Goal: Task Accomplishment & Management: Use online tool/utility

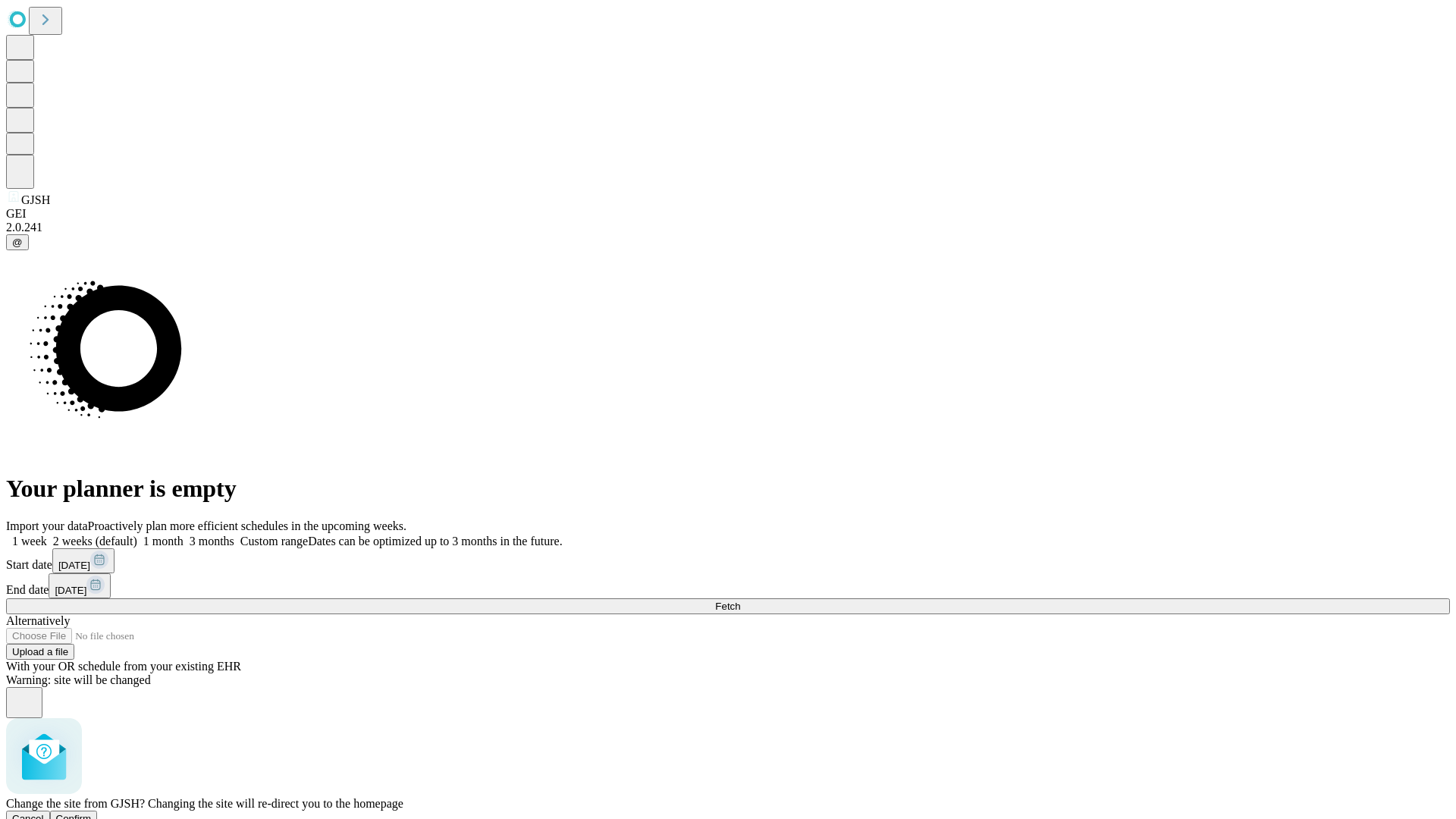
click at [92, 813] on span "Confirm" at bounding box center [74, 818] width 35 height 11
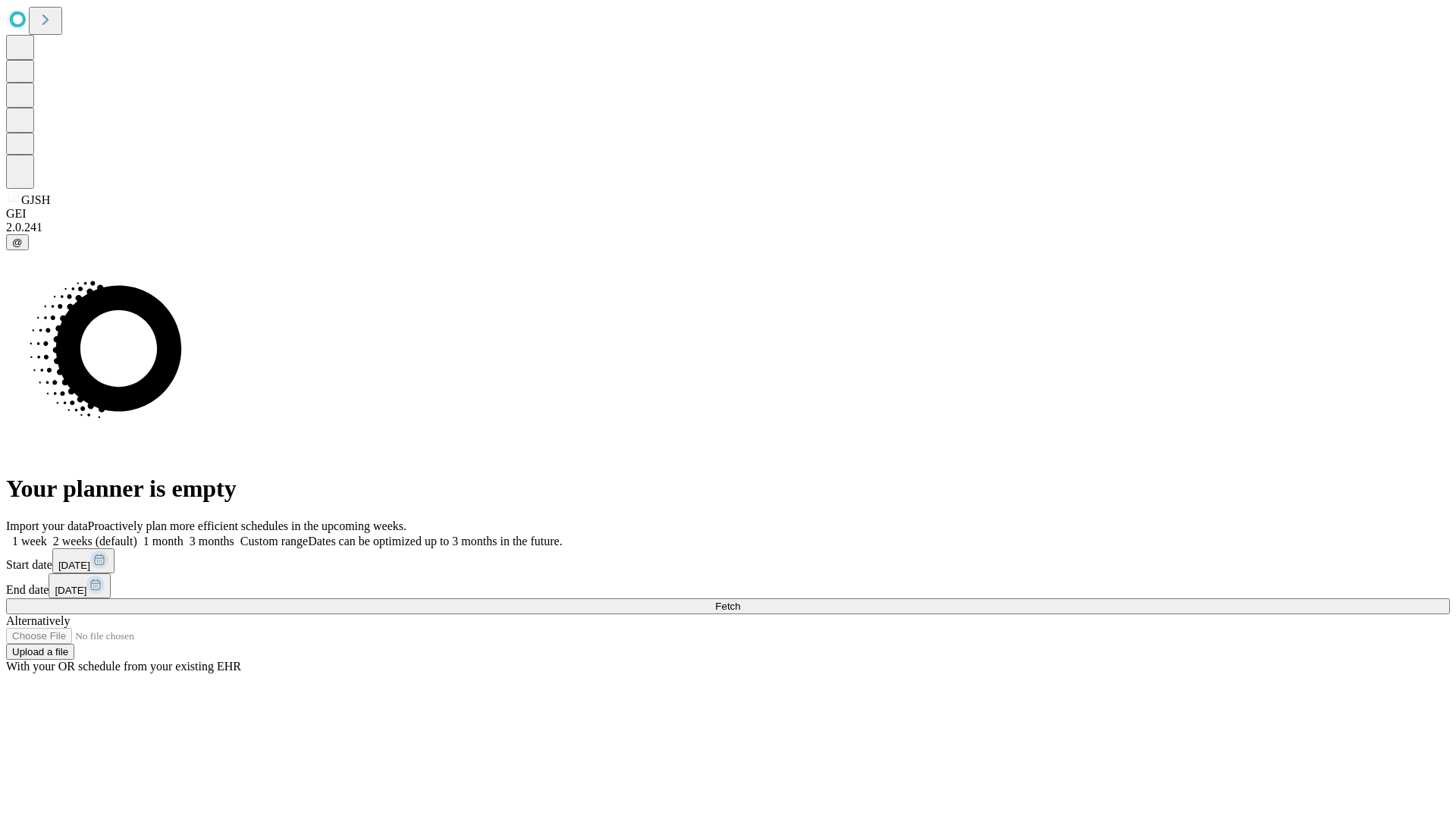
click at [137, 534] on label "2 weeks (default)" at bounding box center [92, 540] width 90 height 13
click at [740, 601] on span "Fetch" at bounding box center [727, 606] width 25 height 11
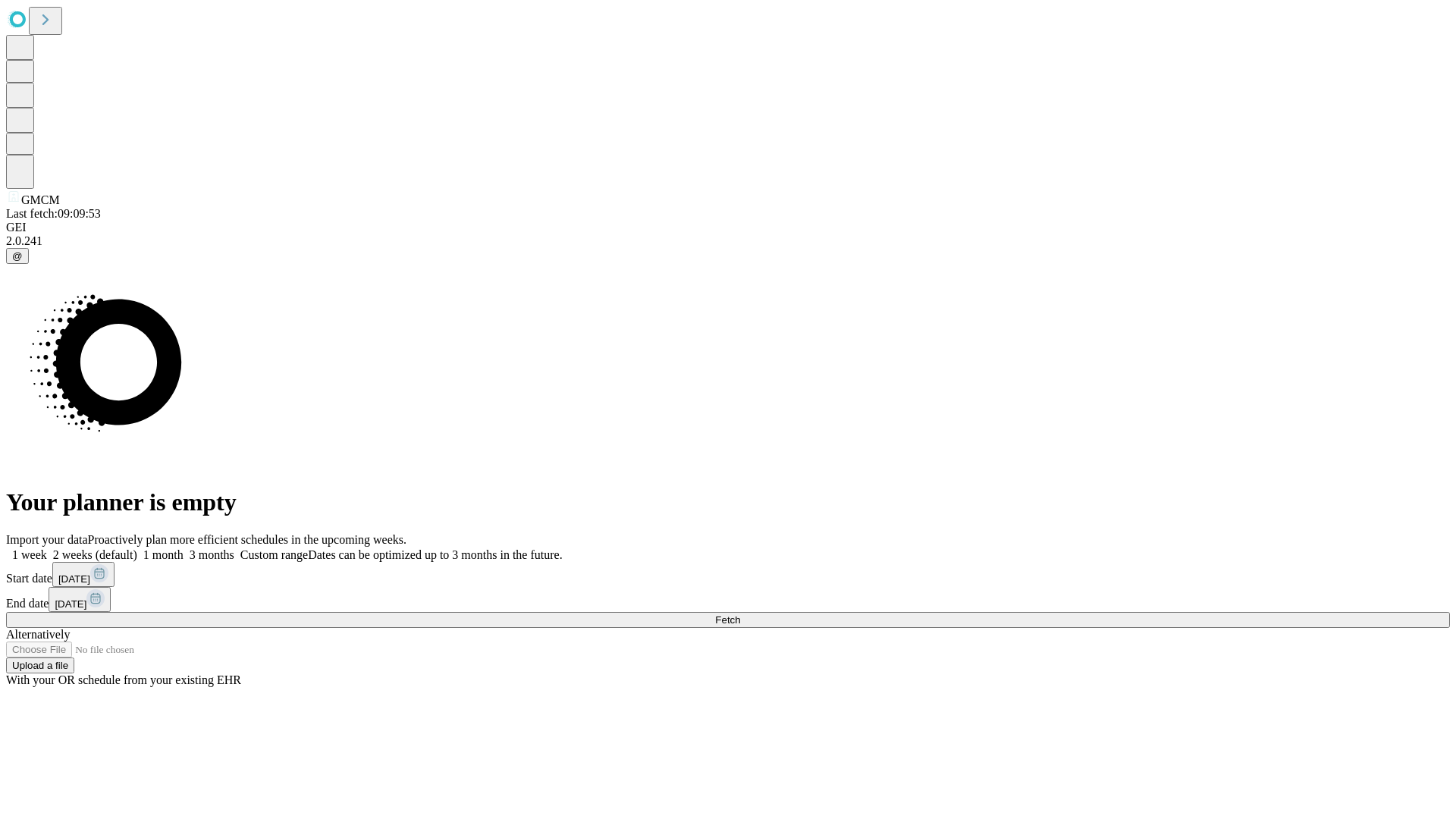
click at [137, 549] on label "2 weeks (default)" at bounding box center [92, 554] width 90 height 13
click at [740, 614] on span "Fetch" at bounding box center [727, 619] width 25 height 11
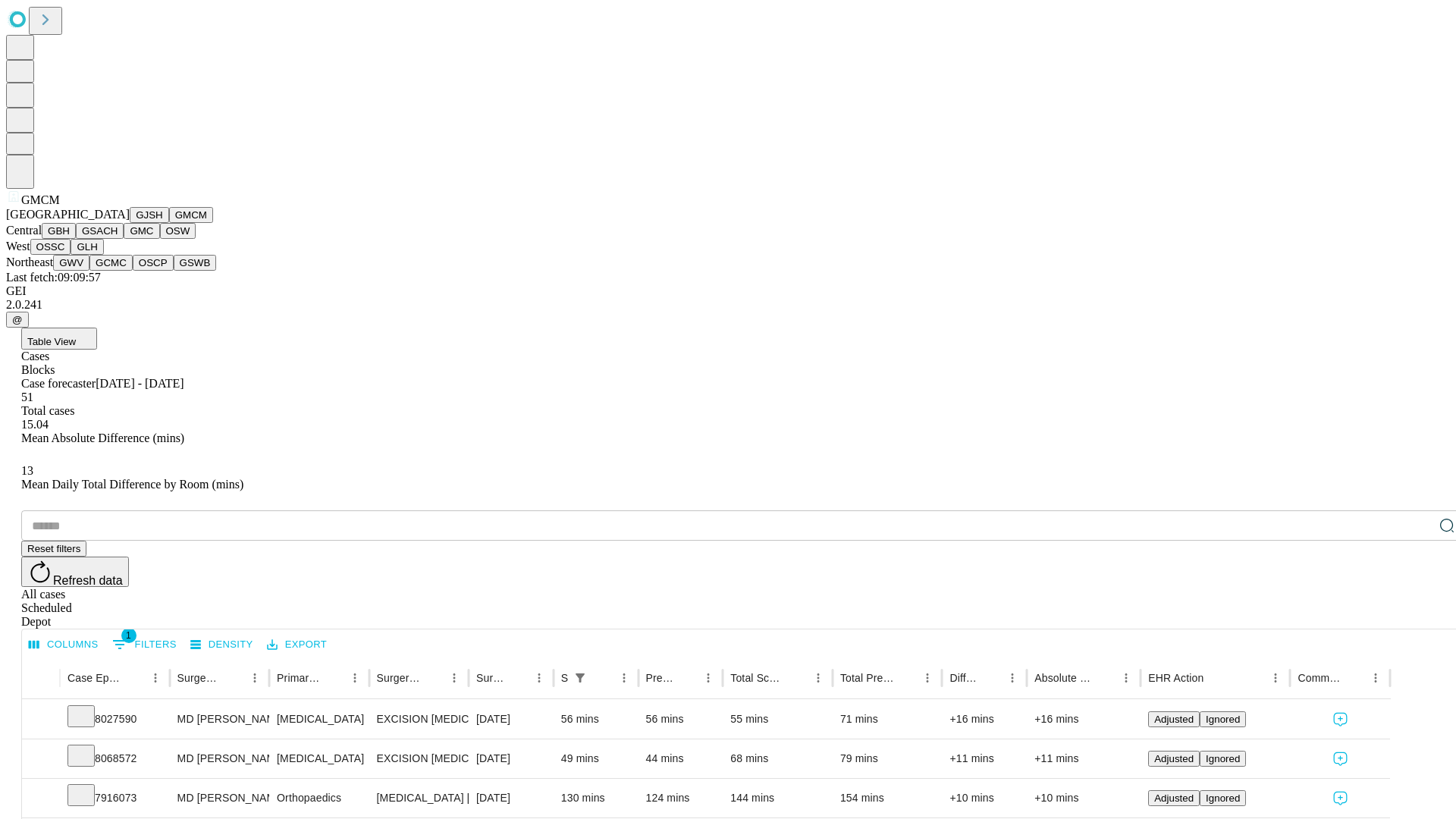
click at [76, 238] on button "GBH" at bounding box center [58, 231] width 34 height 16
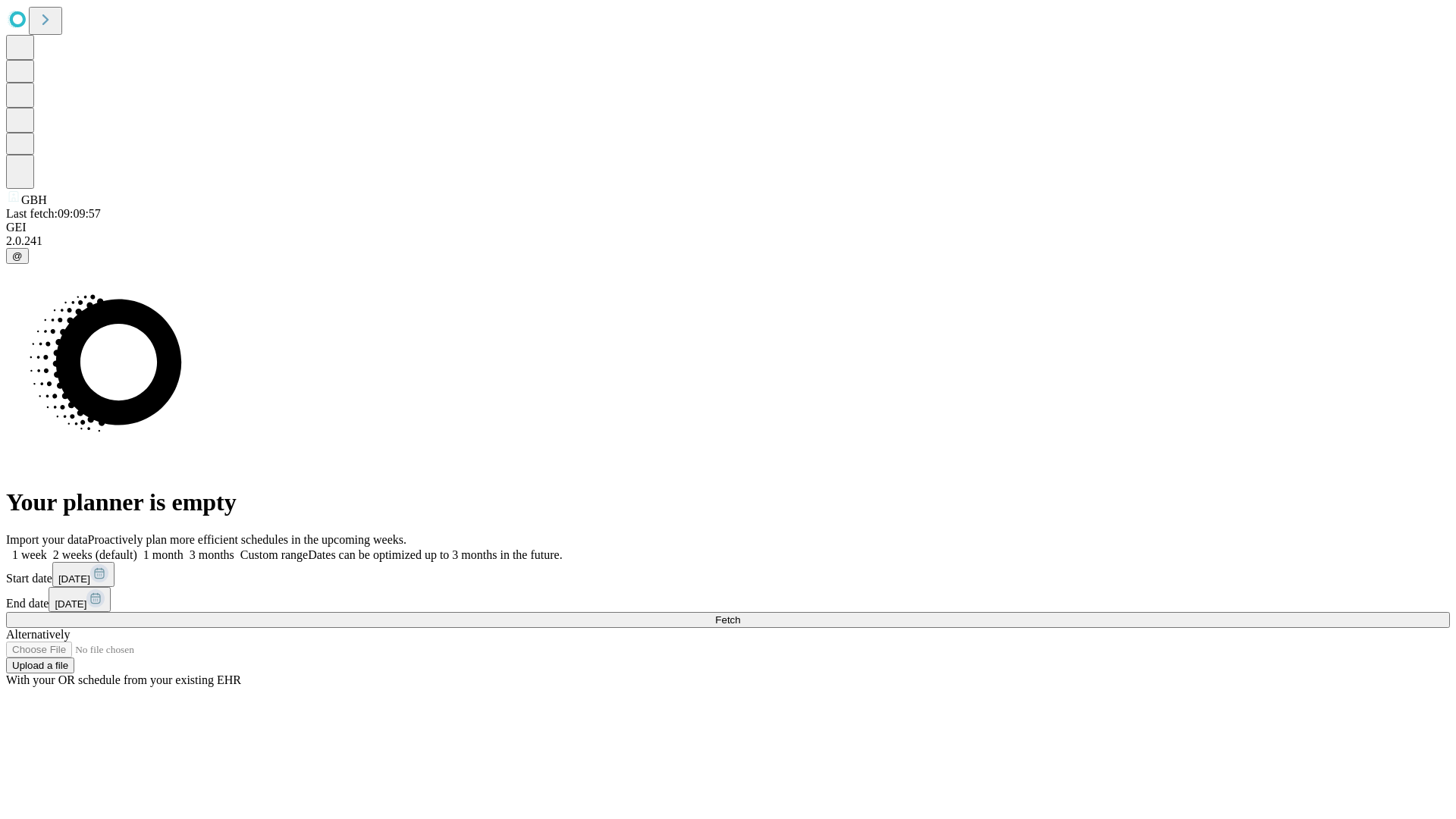
click at [740, 614] on span "Fetch" at bounding box center [727, 619] width 25 height 11
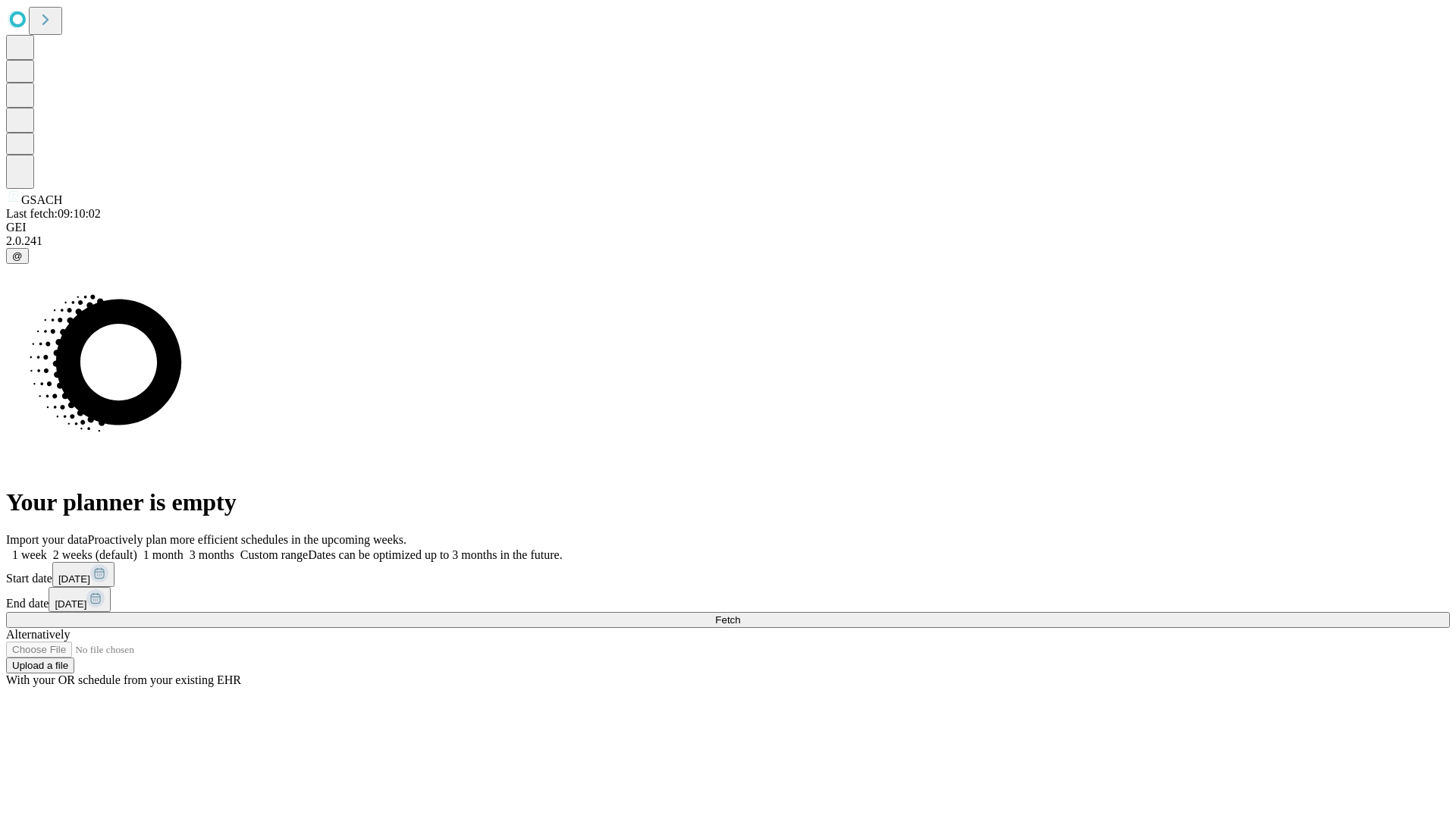
click at [740, 614] on span "Fetch" at bounding box center [727, 619] width 25 height 11
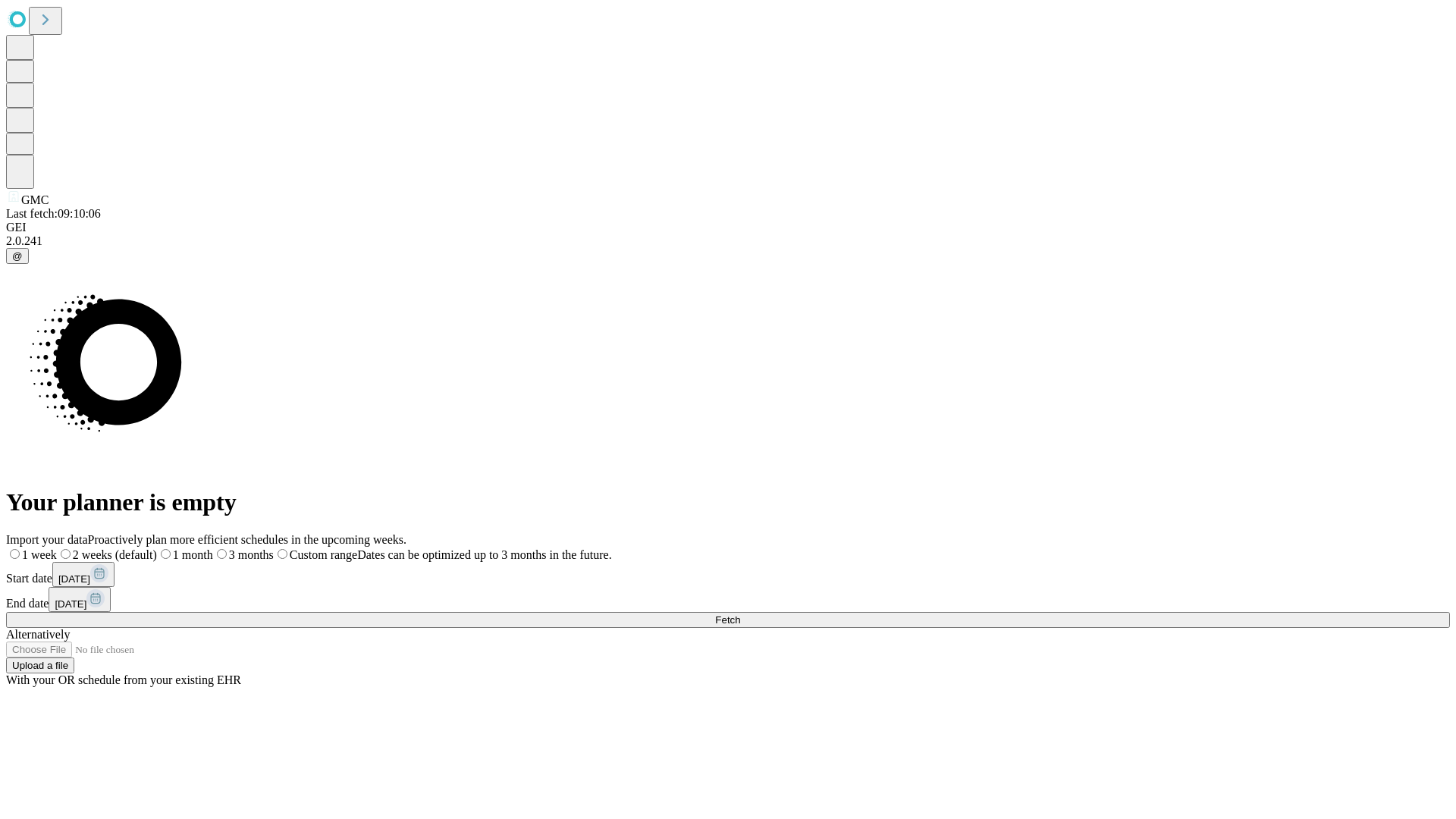
click at [157, 549] on label "2 weeks (default)" at bounding box center [106, 554] width 100 height 13
click at [740, 614] on span "Fetch" at bounding box center [727, 619] width 25 height 11
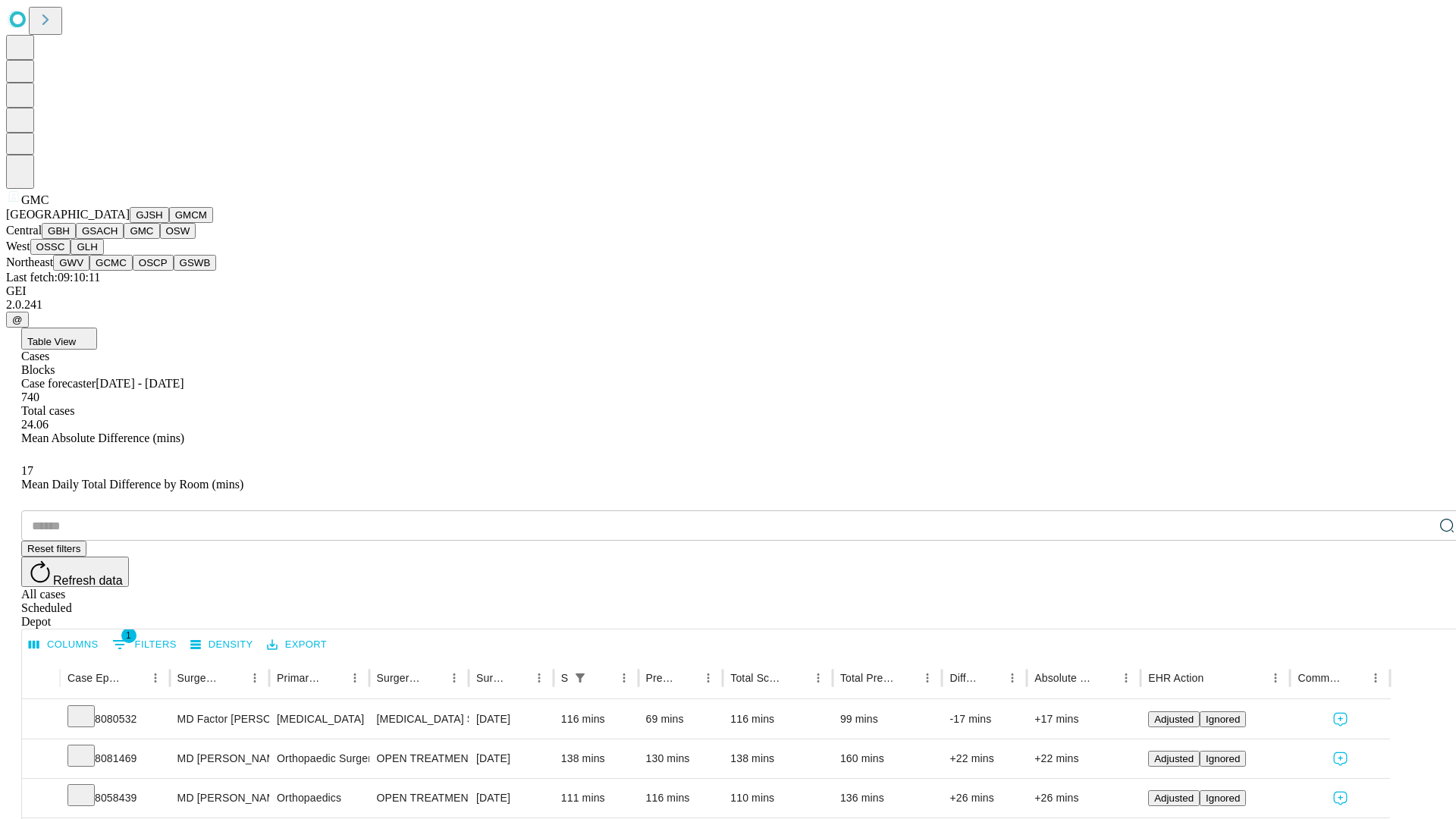
click at [160, 238] on button "OSW" at bounding box center [178, 231] width 36 height 16
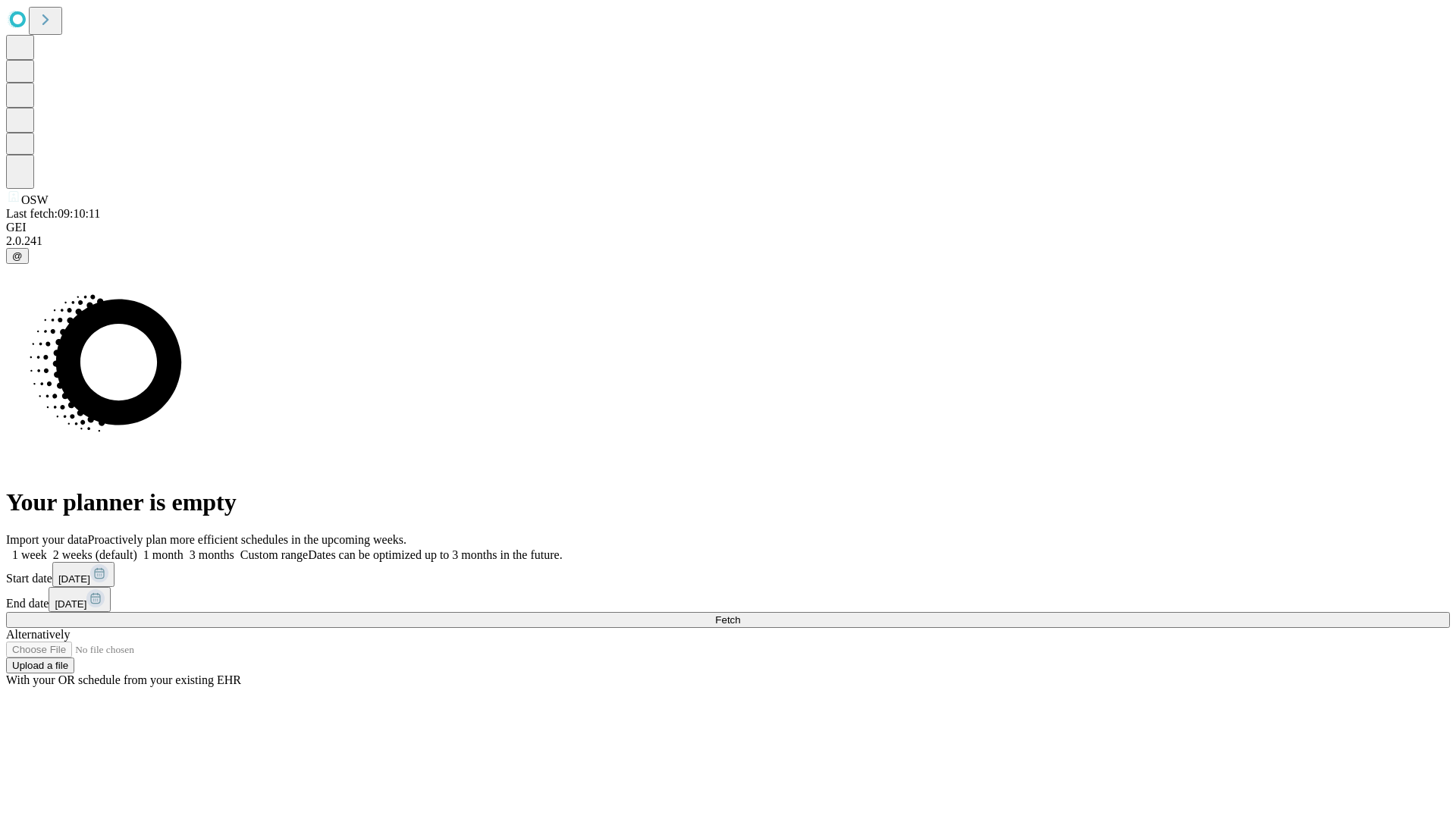
click at [740, 614] on span "Fetch" at bounding box center [727, 619] width 25 height 11
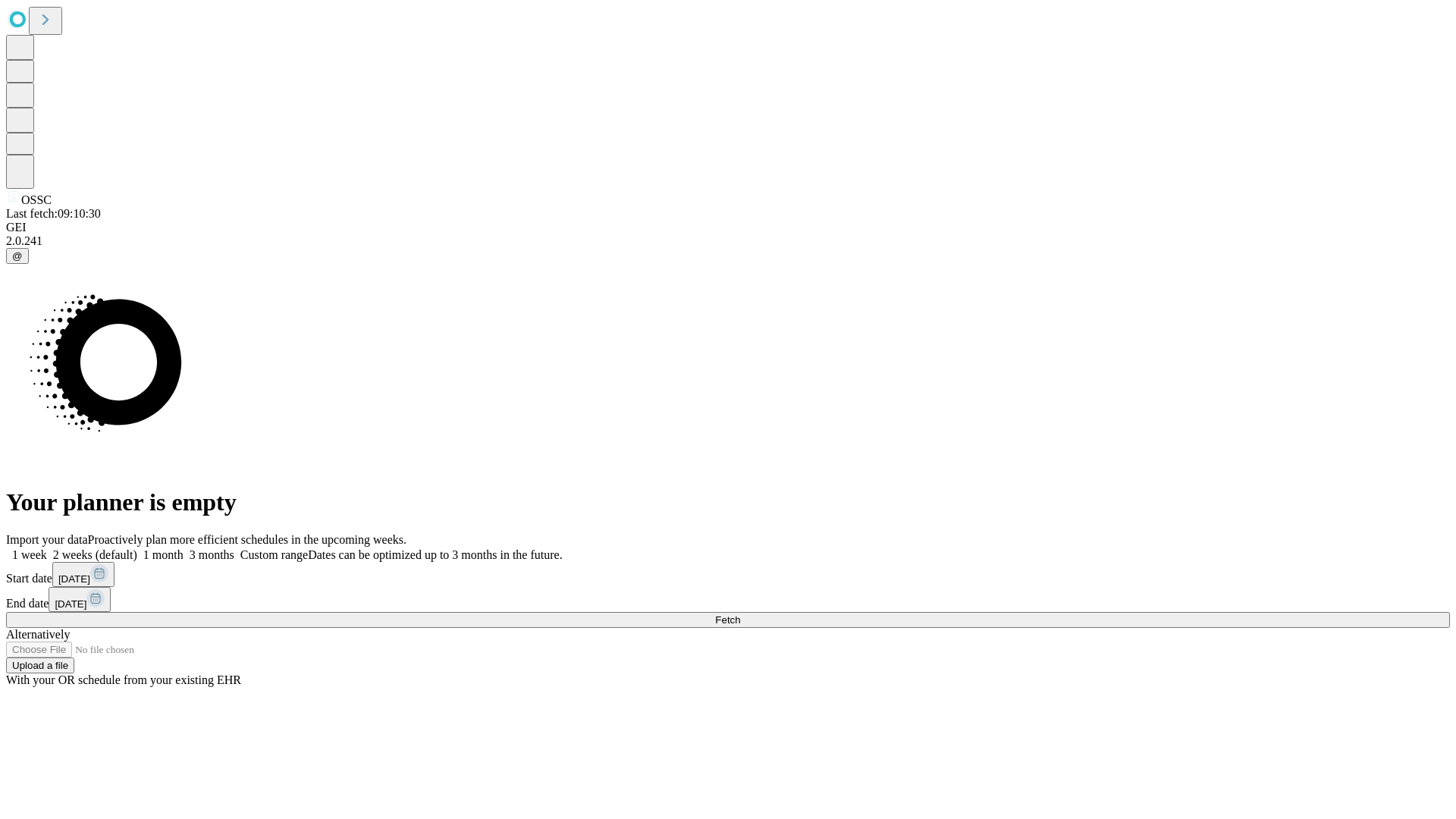
click at [137, 549] on label "2 weeks (default)" at bounding box center [92, 554] width 90 height 13
click at [740, 614] on span "Fetch" at bounding box center [727, 619] width 25 height 11
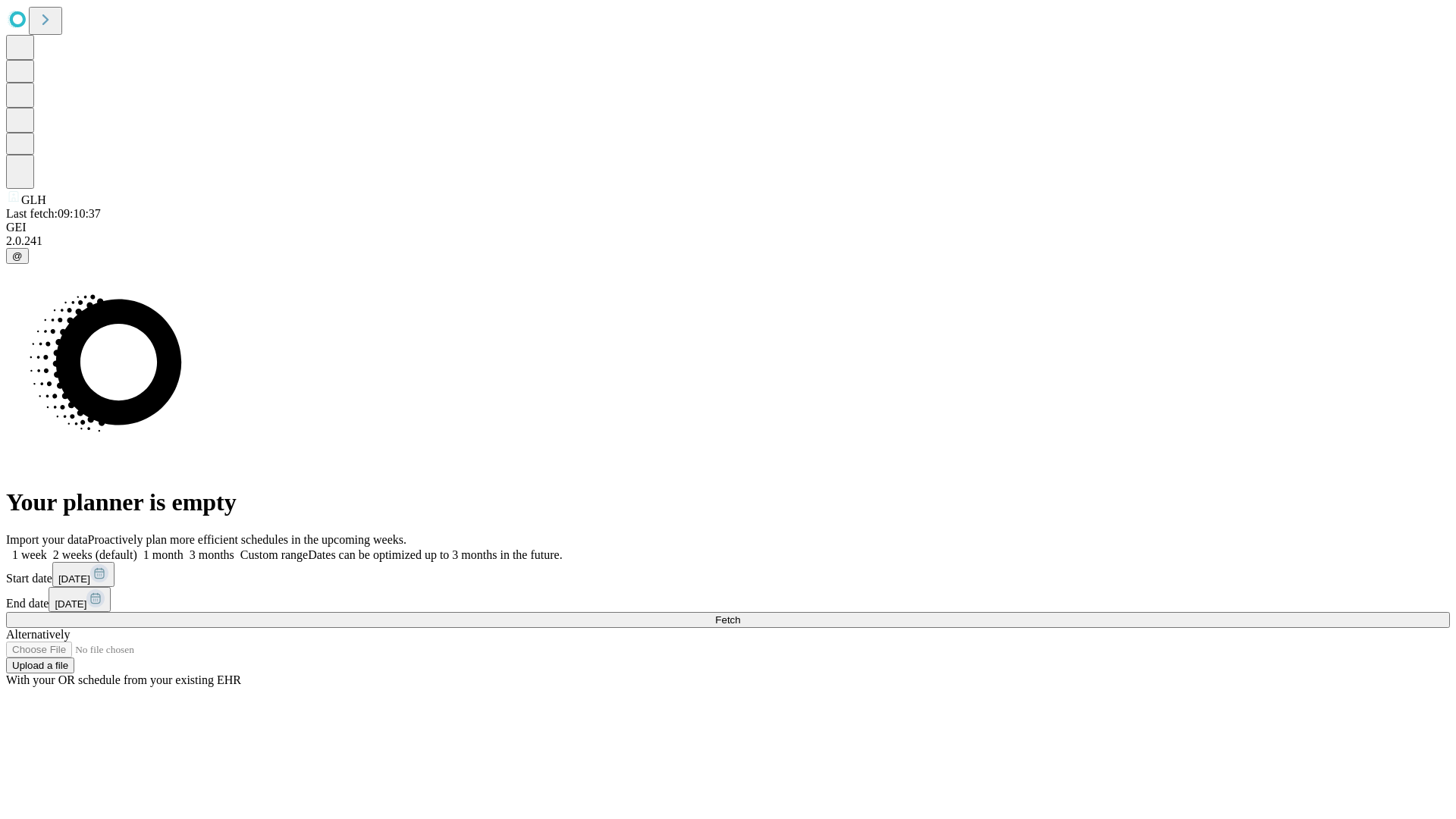
click at [740, 614] on span "Fetch" at bounding box center [727, 619] width 25 height 11
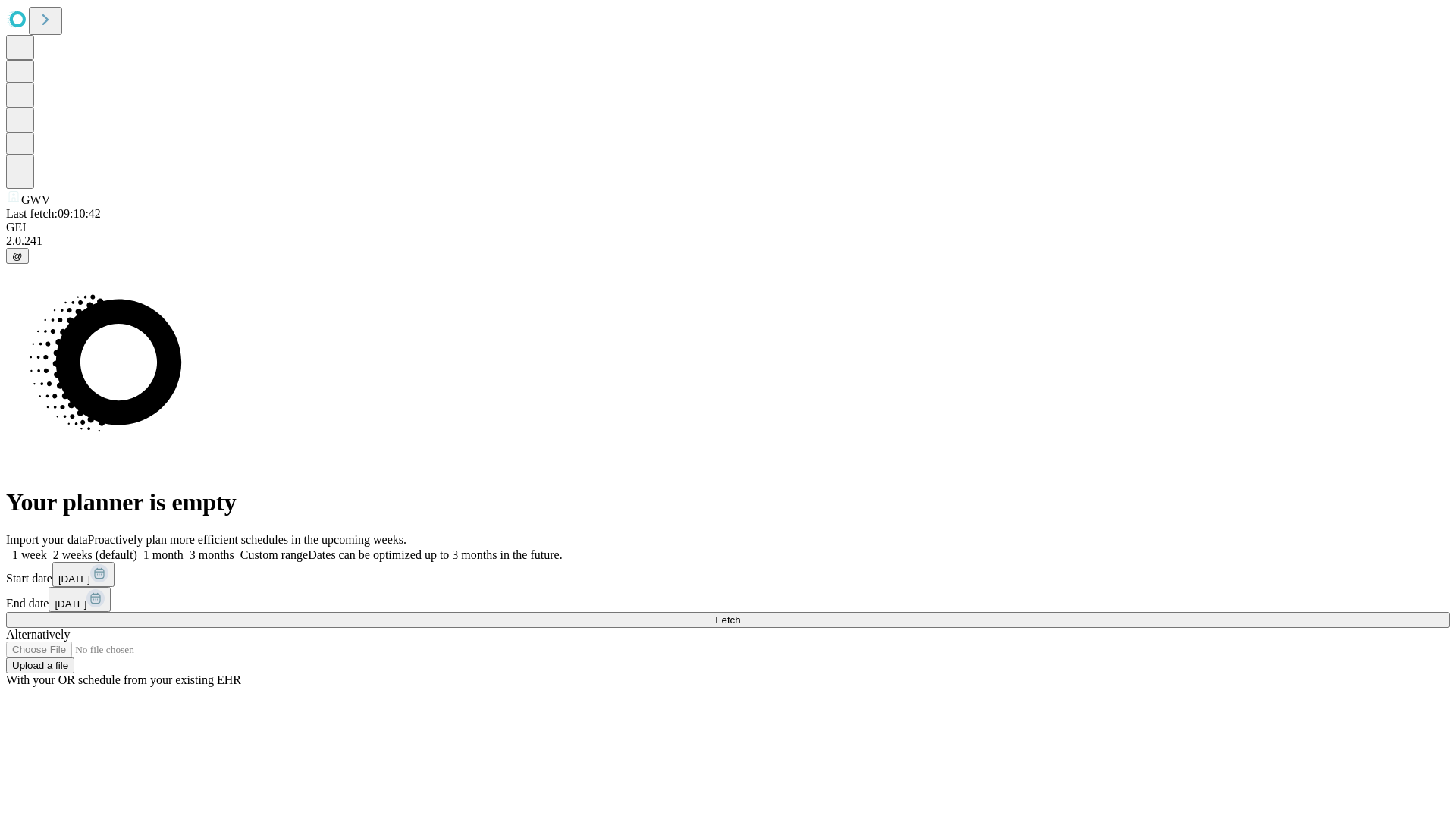
click at [137, 549] on label "2 weeks (default)" at bounding box center [92, 554] width 90 height 13
click at [740, 614] on span "Fetch" at bounding box center [727, 619] width 25 height 11
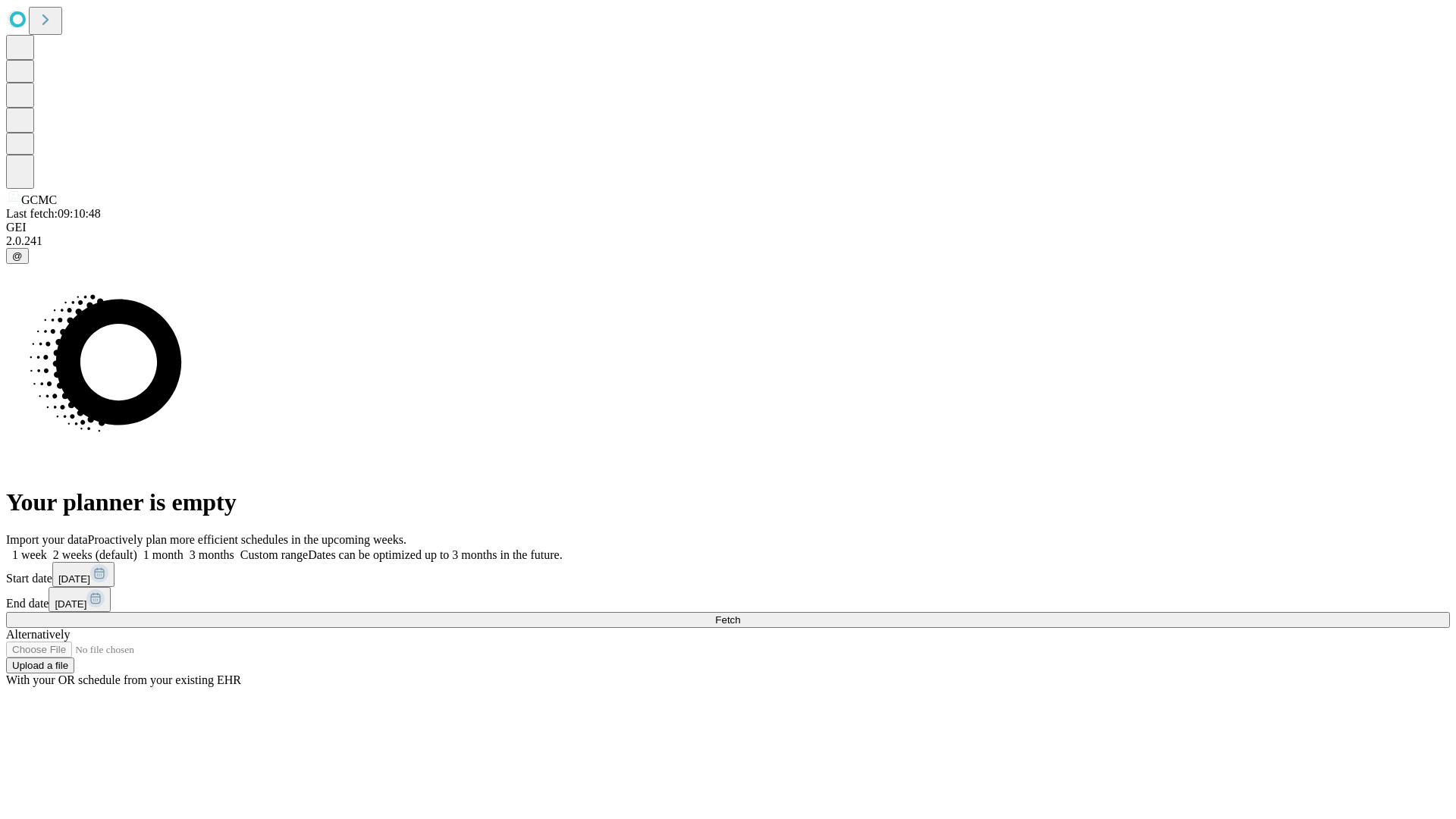
click at [137, 549] on label "2 weeks (default)" at bounding box center [92, 554] width 90 height 13
click at [740, 614] on span "Fetch" at bounding box center [727, 619] width 25 height 11
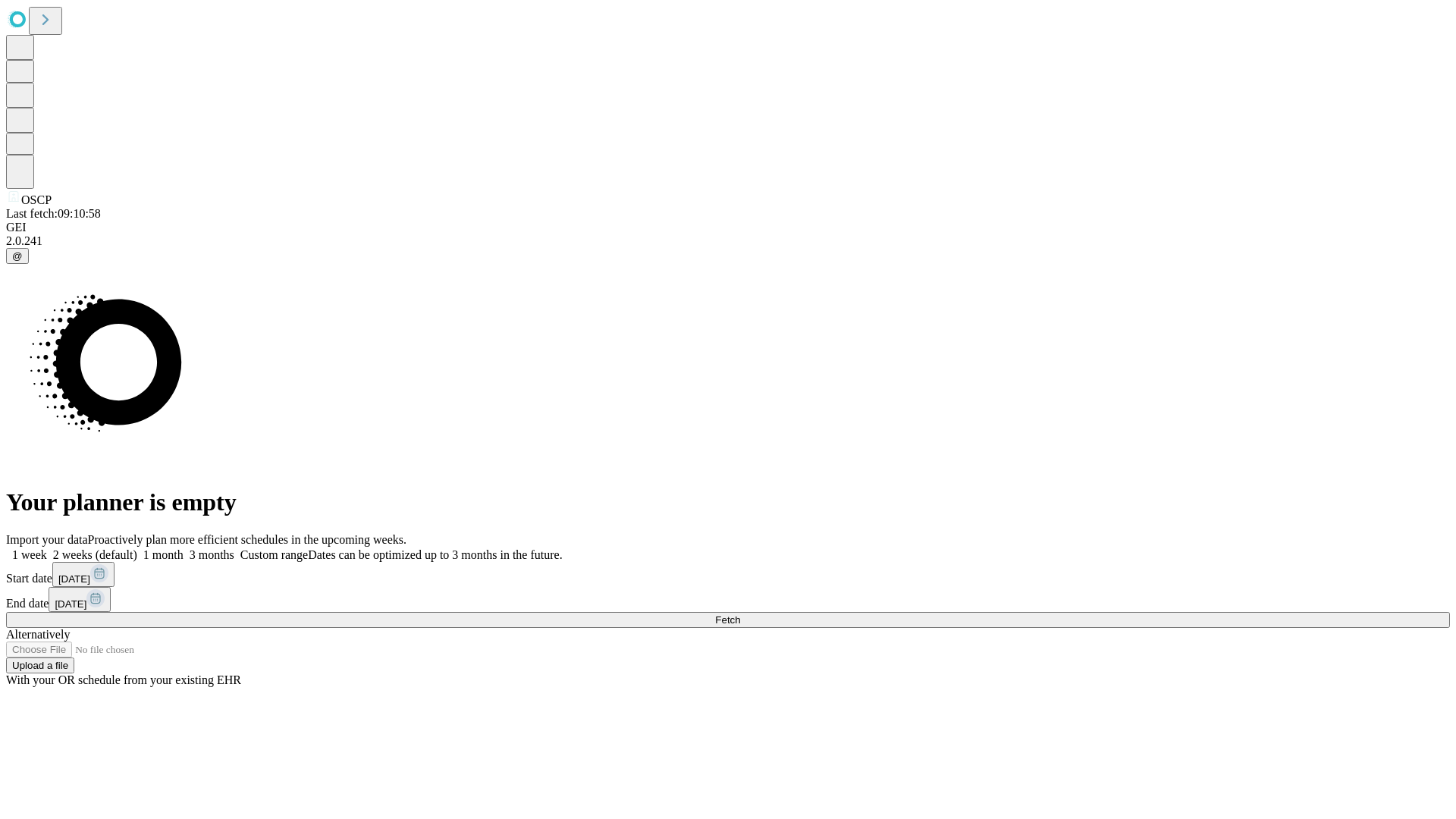
click at [137, 549] on label "2 weeks (default)" at bounding box center [92, 554] width 90 height 13
click at [740, 614] on span "Fetch" at bounding box center [727, 619] width 25 height 11
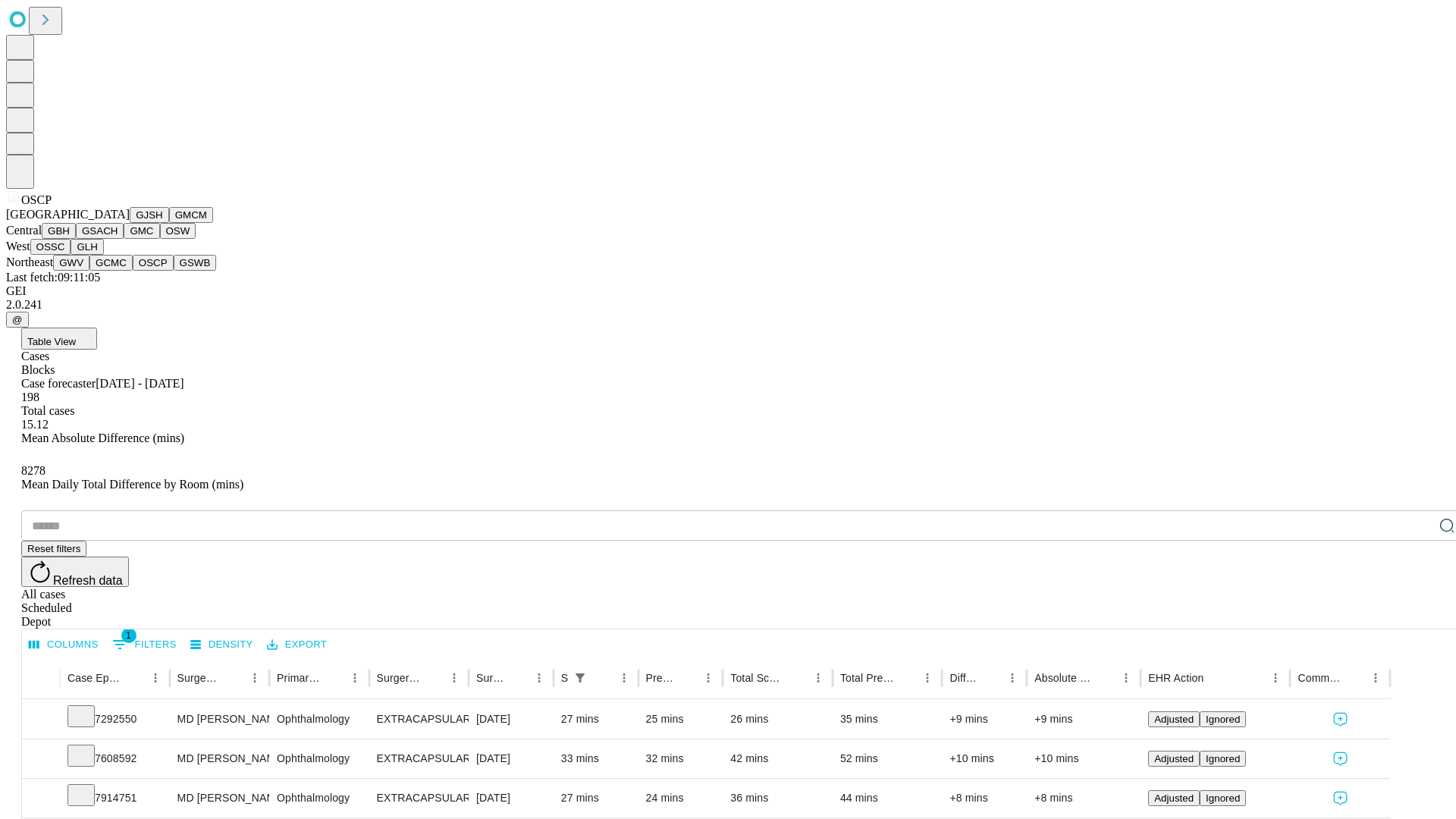
click at [174, 270] on button "GSWB" at bounding box center [195, 262] width 43 height 16
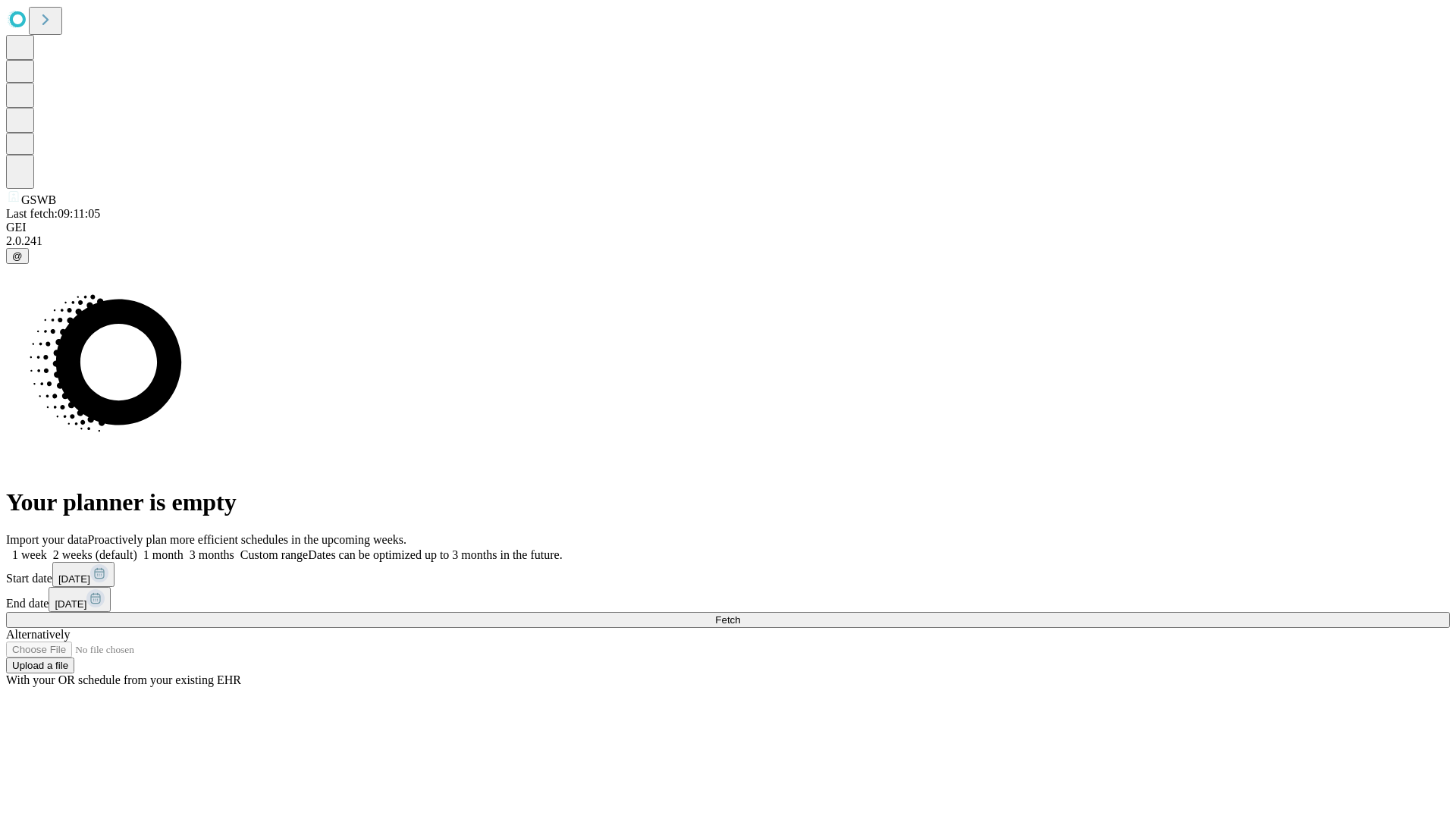
click at [137, 549] on label "2 weeks (default)" at bounding box center [92, 554] width 90 height 13
click at [740, 614] on span "Fetch" at bounding box center [727, 619] width 25 height 11
